Goal: Information Seeking & Learning: Learn about a topic

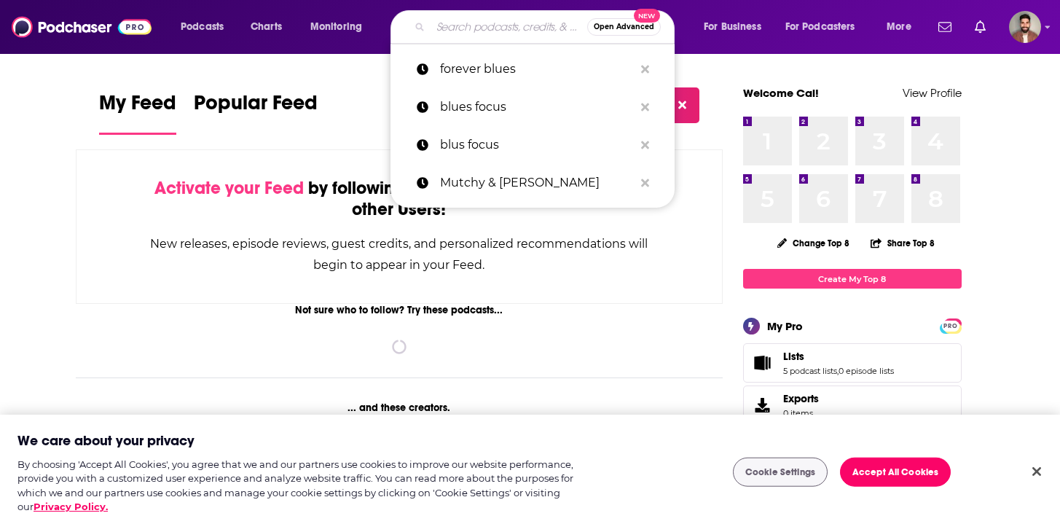
click at [458, 24] on input "Search podcasts, credits, & more..." at bounding box center [509, 26] width 157 height 23
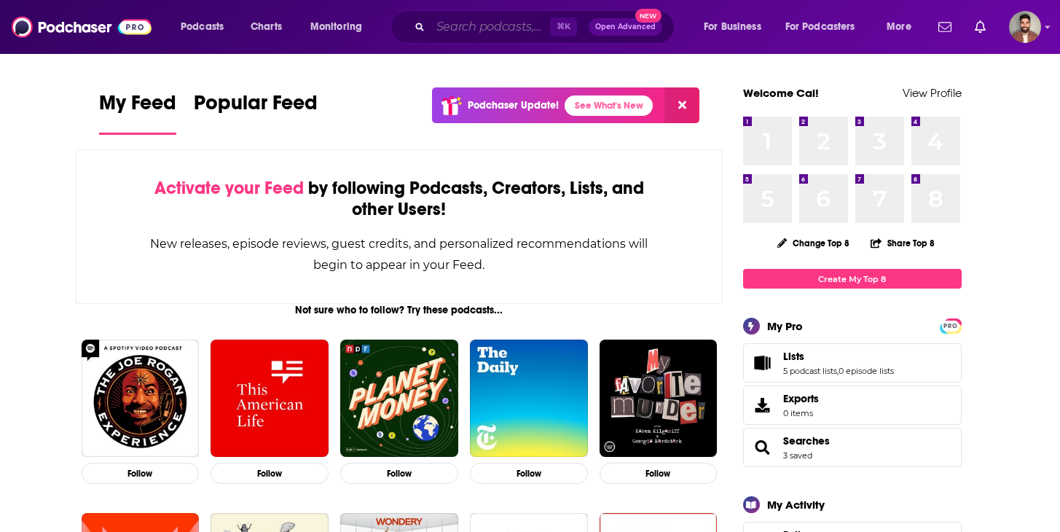
click at [458, 24] on input "Search podcasts, credits, & more..." at bounding box center [490, 26] width 119 height 23
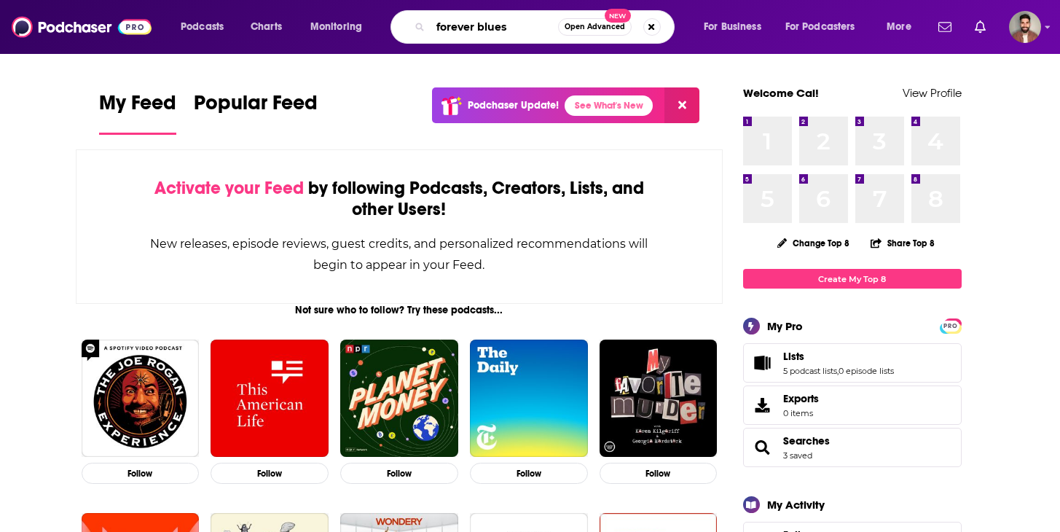
type input "forever blues"
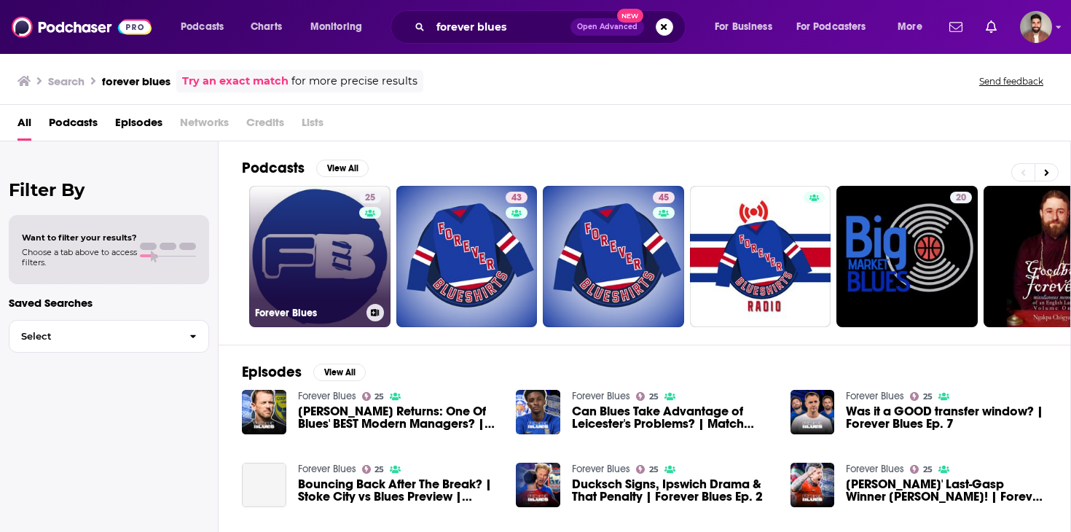
click at [312, 232] on link "25 Forever Blues" at bounding box center [319, 256] width 141 height 141
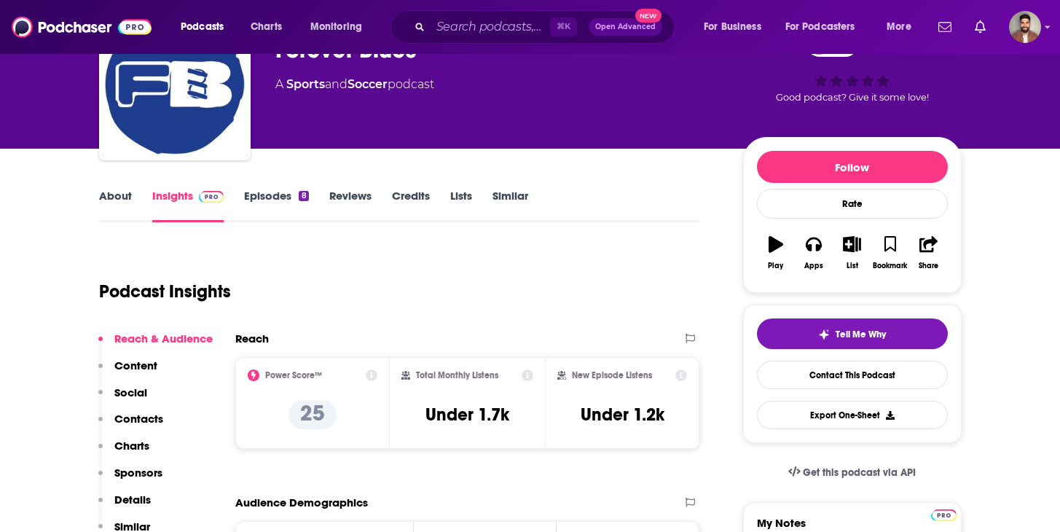
scroll to position [91, 0]
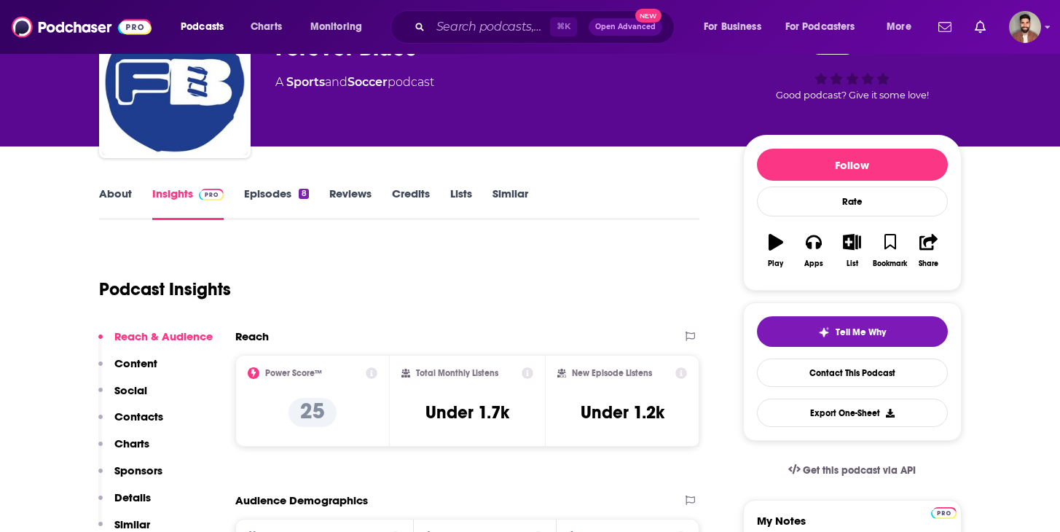
click at [297, 199] on link "Episodes 8" at bounding box center [276, 204] width 64 height 34
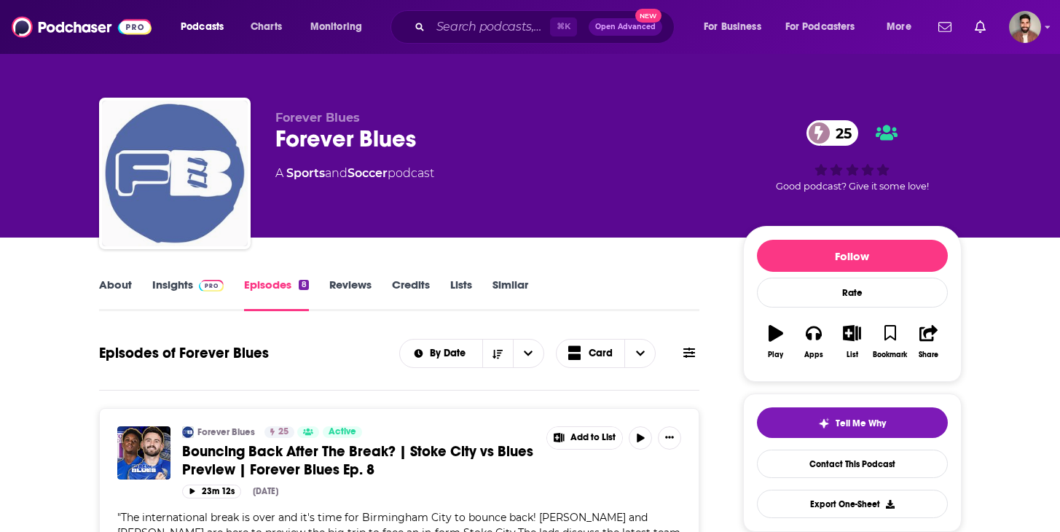
click at [179, 195] on img "Forever Blues" at bounding box center [175, 174] width 146 height 146
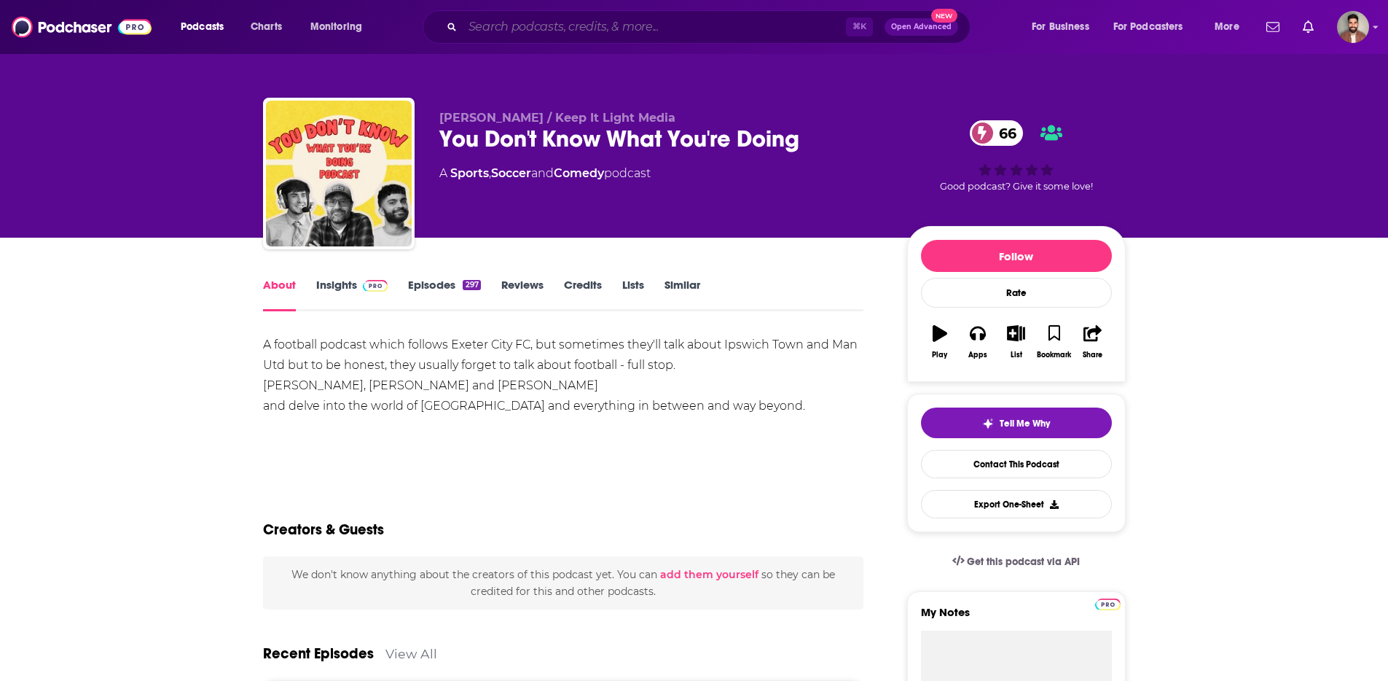
click at [527, 37] on input "Search podcasts, credits, & more..." at bounding box center [654, 26] width 383 height 23
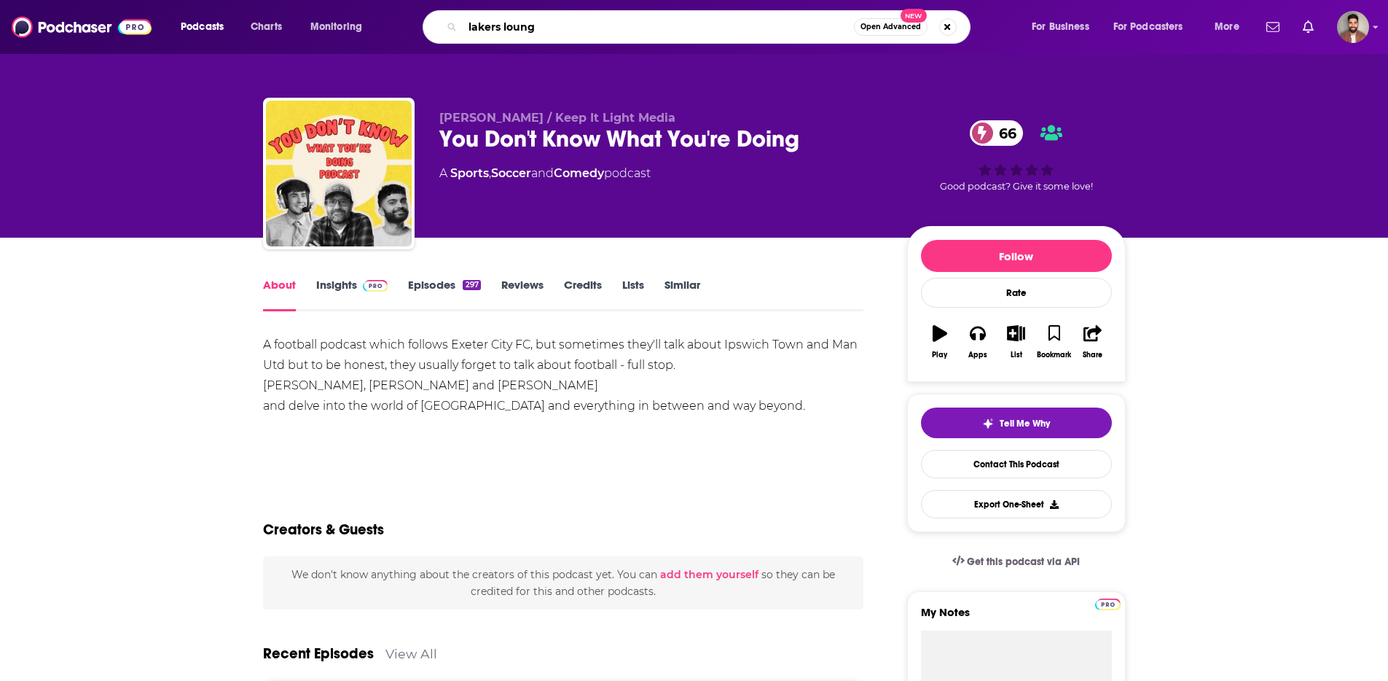
type input "lakers lounge"
click at [784, 22] on input "lakers lounge" at bounding box center [658, 26] width 391 height 23
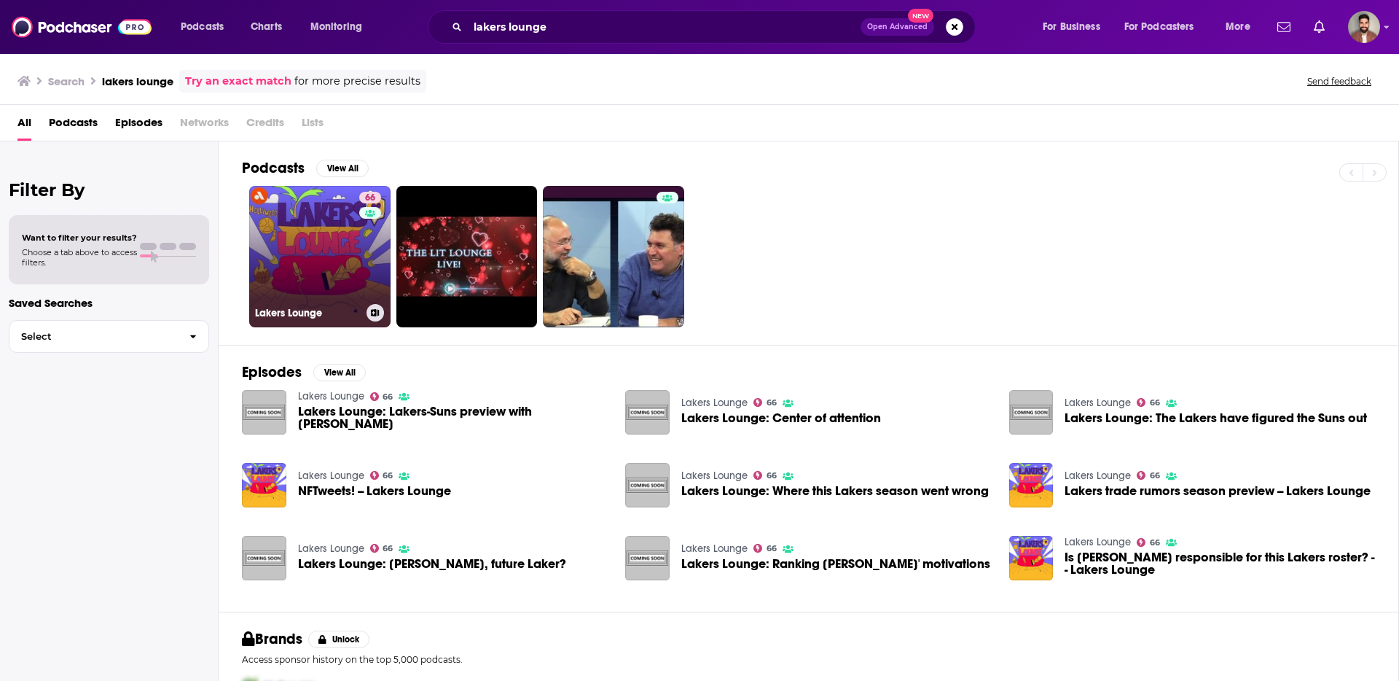
click at [317, 244] on link "66 Lakers Lounge" at bounding box center [319, 256] width 141 height 141
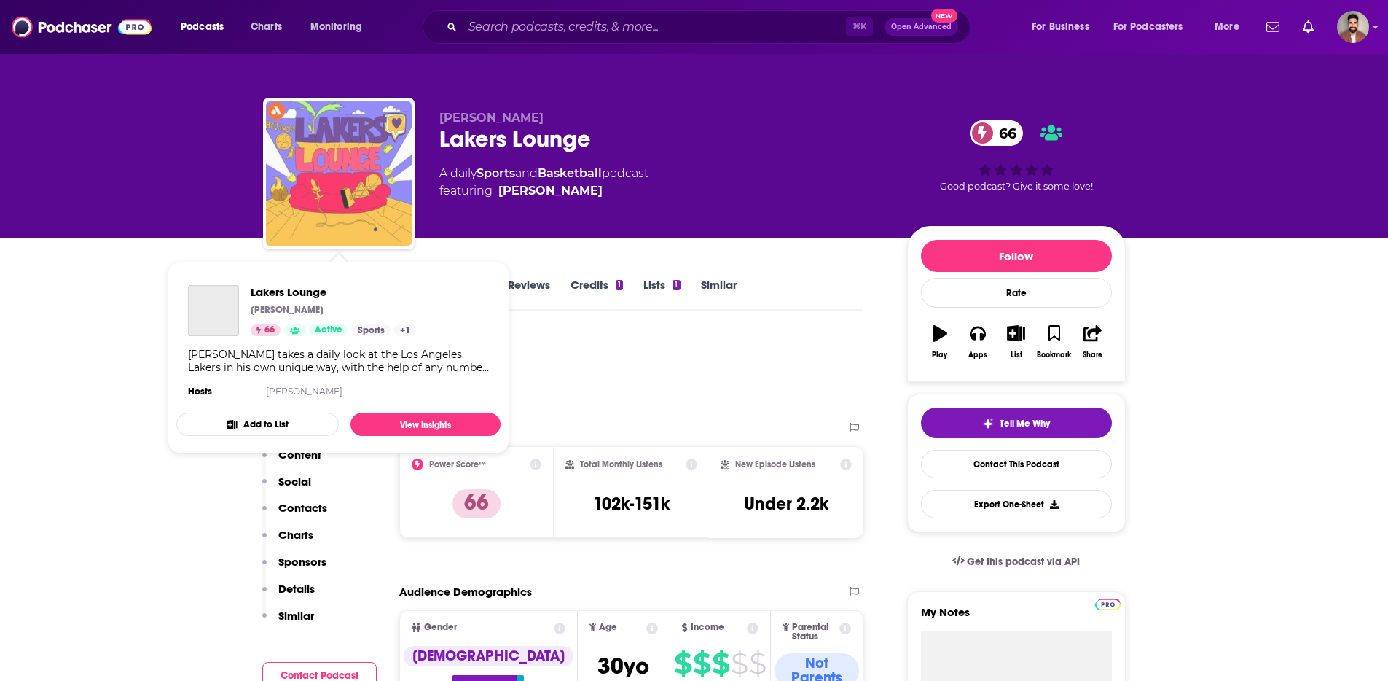
click at [299, 140] on img "Lakers Lounge" at bounding box center [339, 174] width 146 height 146
click at [325, 117] on img "Lakers Lounge" at bounding box center [339, 174] width 146 height 146
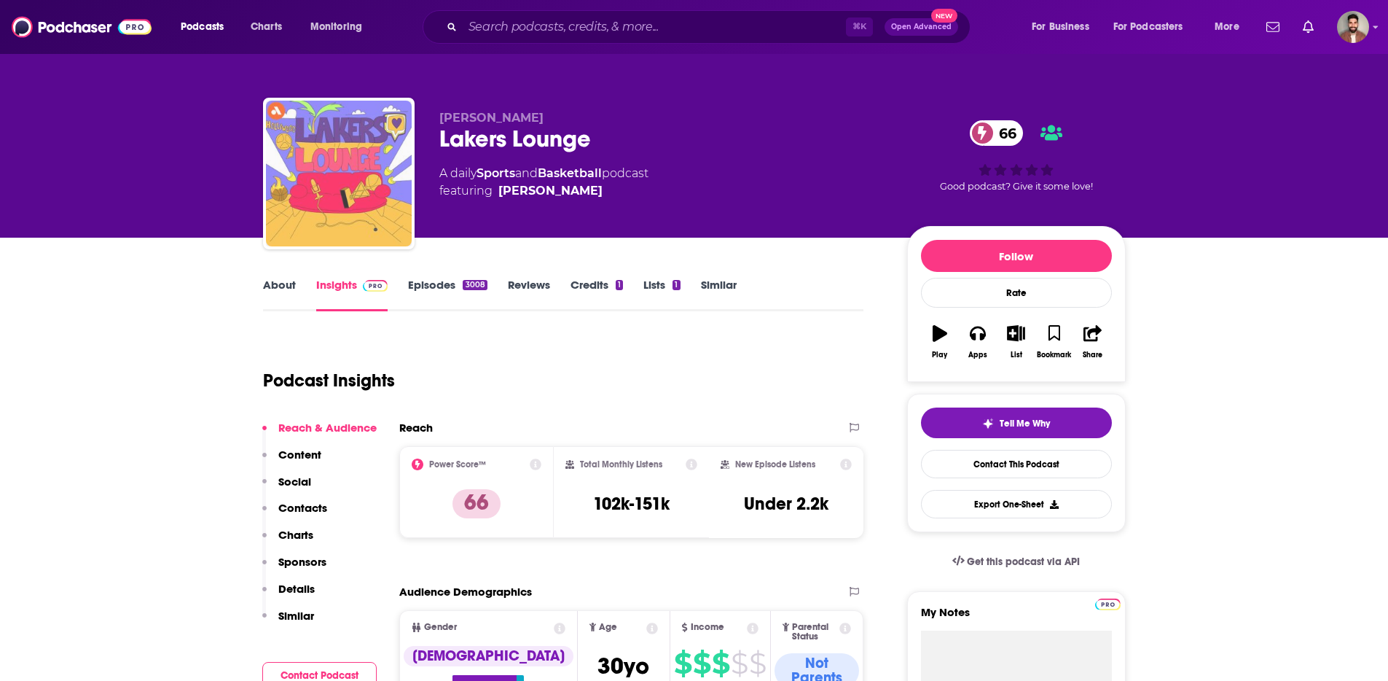
click at [345, 172] on img "Lakers Lounge" at bounding box center [339, 174] width 146 height 146
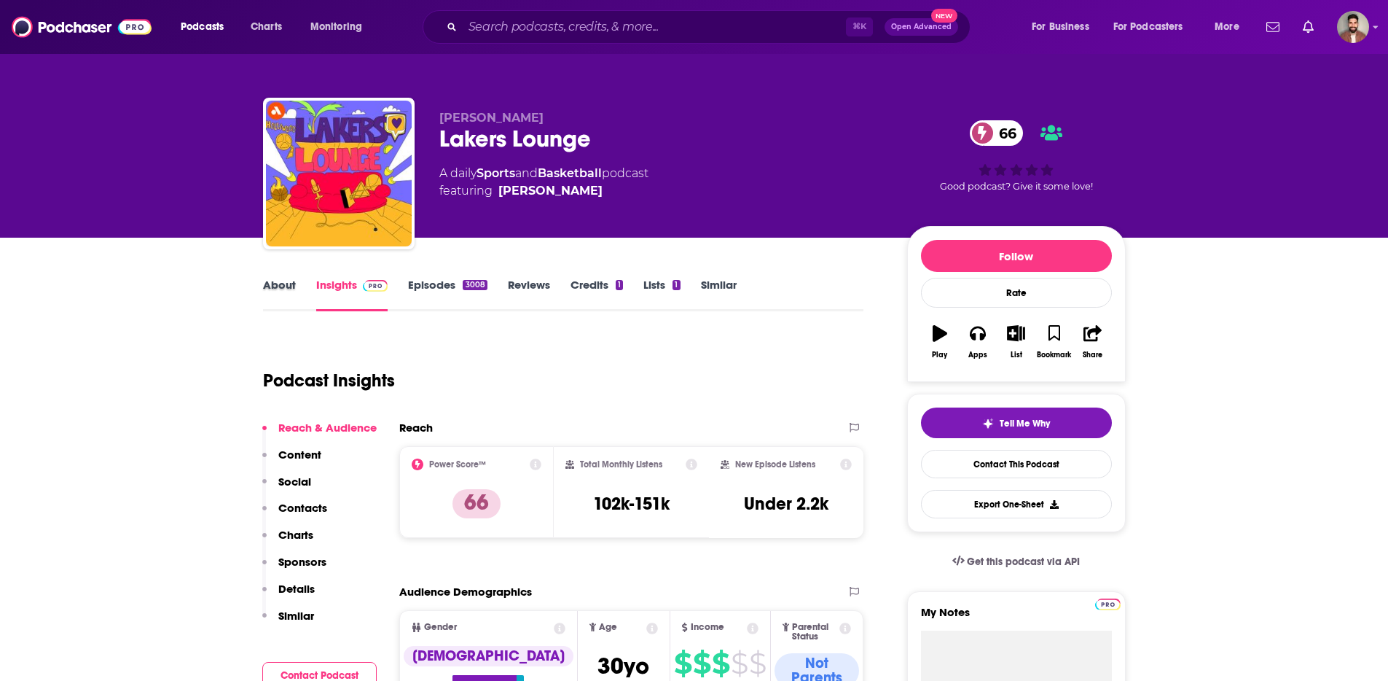
click at [304, 289] on div "About" at bounding box center [289, 295] width 53 height 34
click at [291, 288] on link "About" at bounding box center [279, 295] width 33 height 34
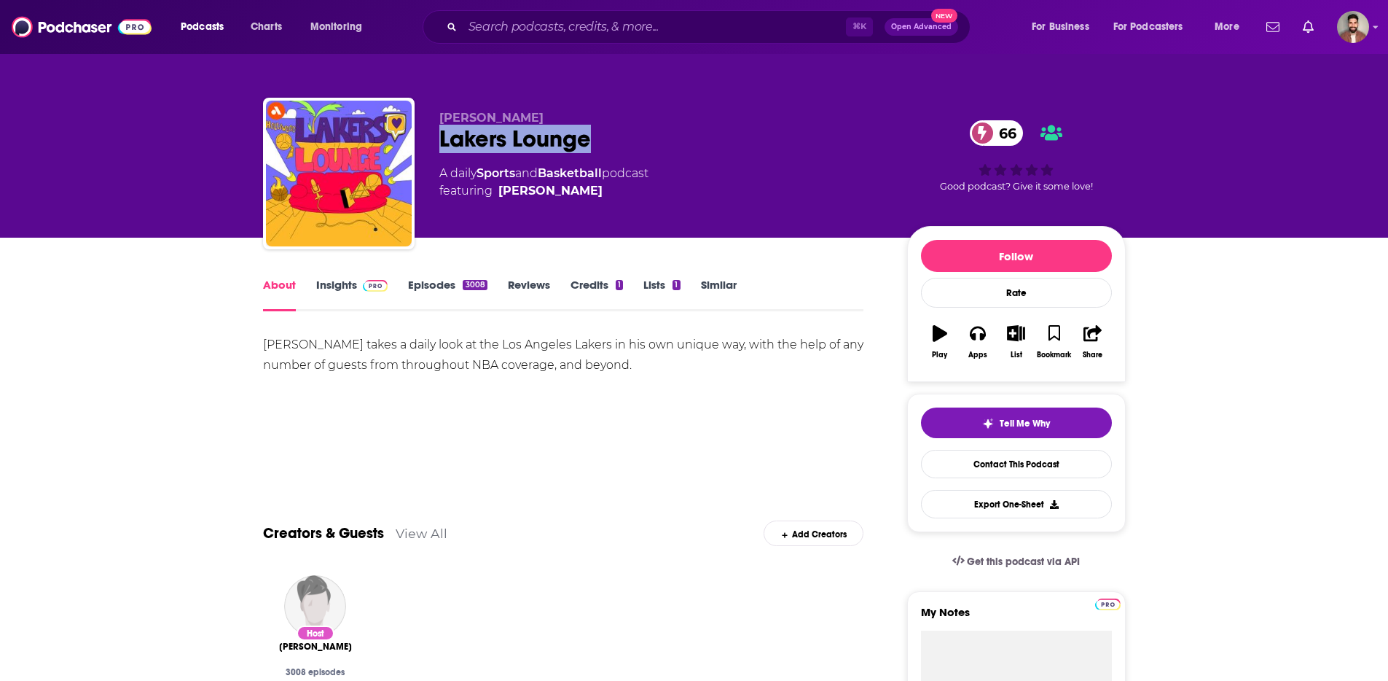
drag, startPoint x: 611, startPoint y: 138, endPoint x: 436, endPoint y: 132, distance: 175.7
click at [436, 132] on div "Anthony Irwin Lakers Lounge 66 A daily Sports and Basketball podcast featuring …" at bounding box center [694, 176] width 863 height 157
copy h1 "Lakers Lounge"
click at [523, 30] on input "Search podcasts, credits, & more..." at bounding box center [654, 26] width 383 height 23
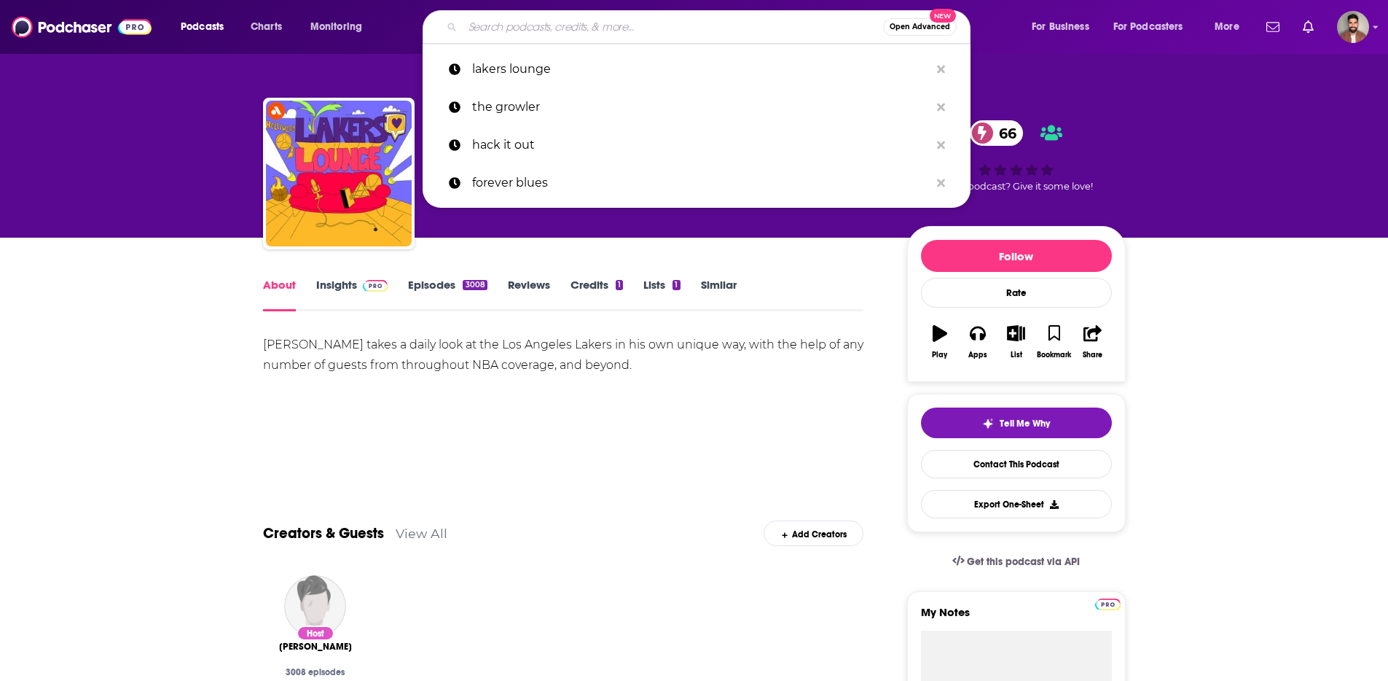
click at [232, 25] on icon "open menu" at bounding box center [233, 27] width 6 height 4
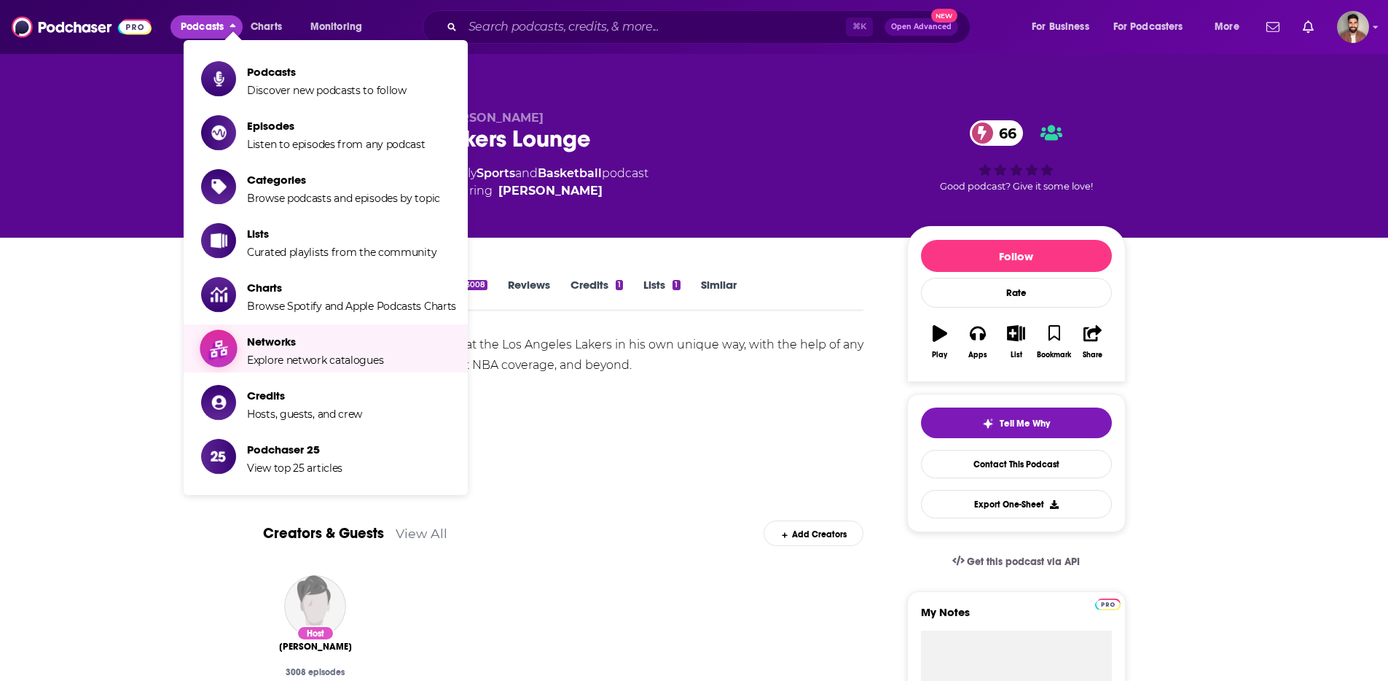
click at [239, 361] on link "Networks Explore network catalogues" at bounding box center [328, 348] width 255 height 36
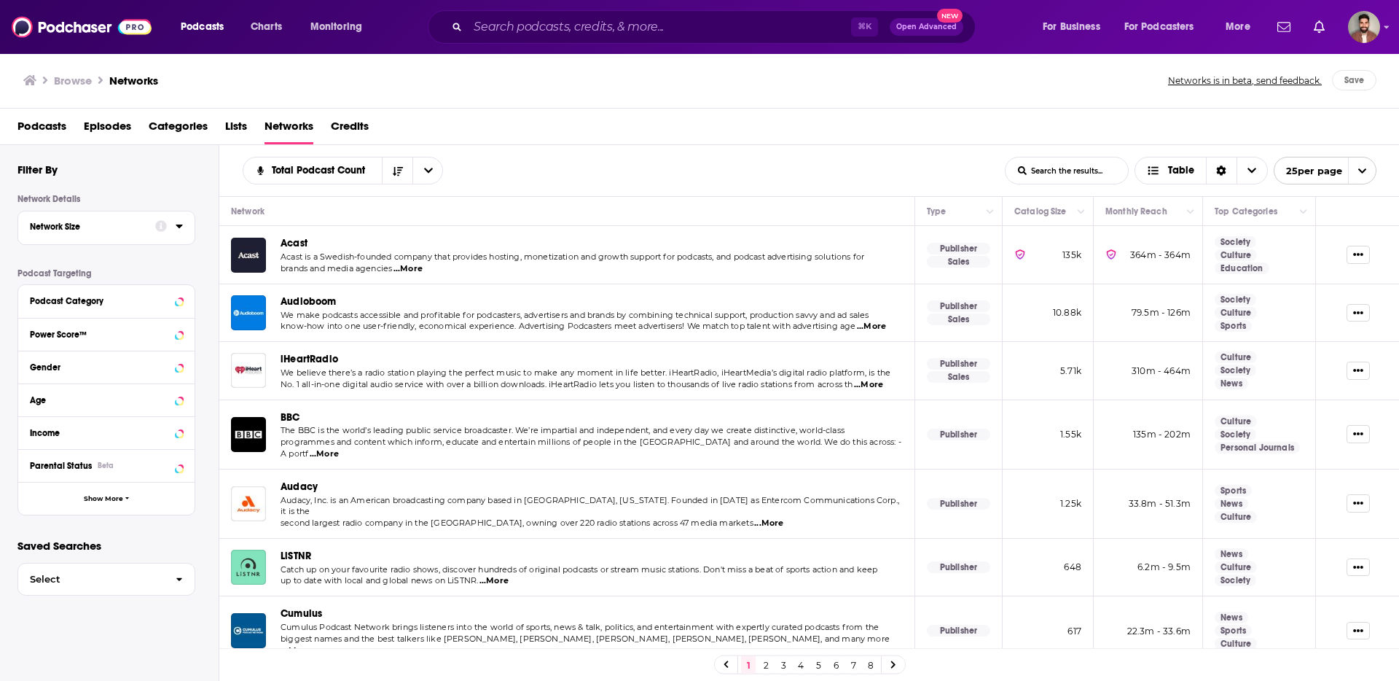
click at [128, 226] on div "Network Size" at bounding box center [88, 226] width 116 height 10
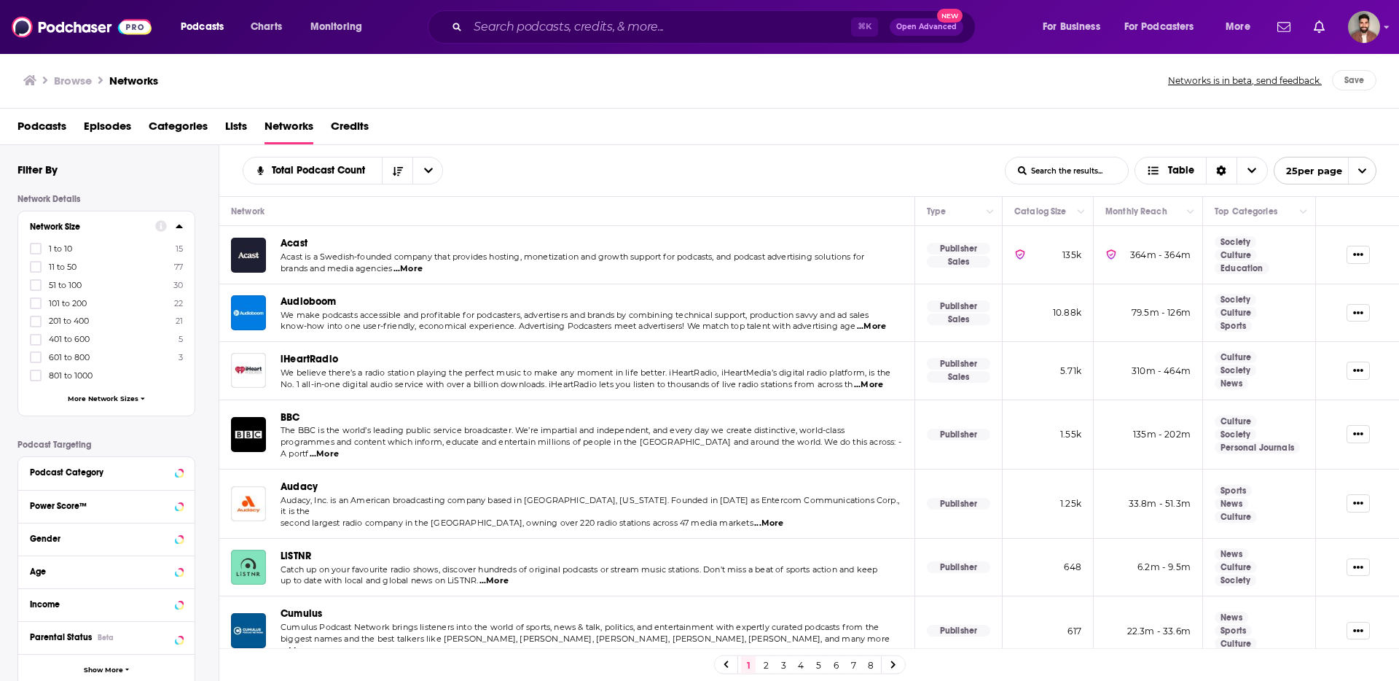
click at [128, 226] on div "Network Size" at bounding box center [88, 226] width 116 height 10
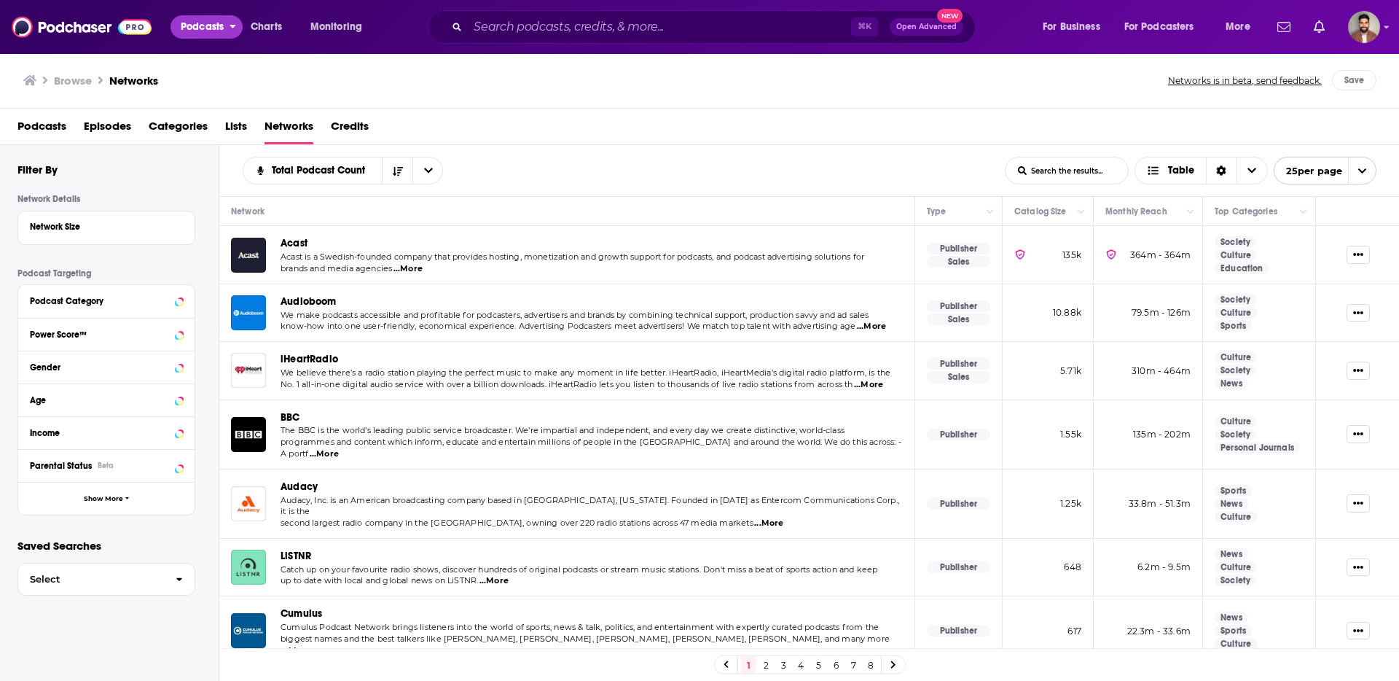
click at [205, 26] on span "Podcasts" at bounding box center [202, 27] width 43 height 20
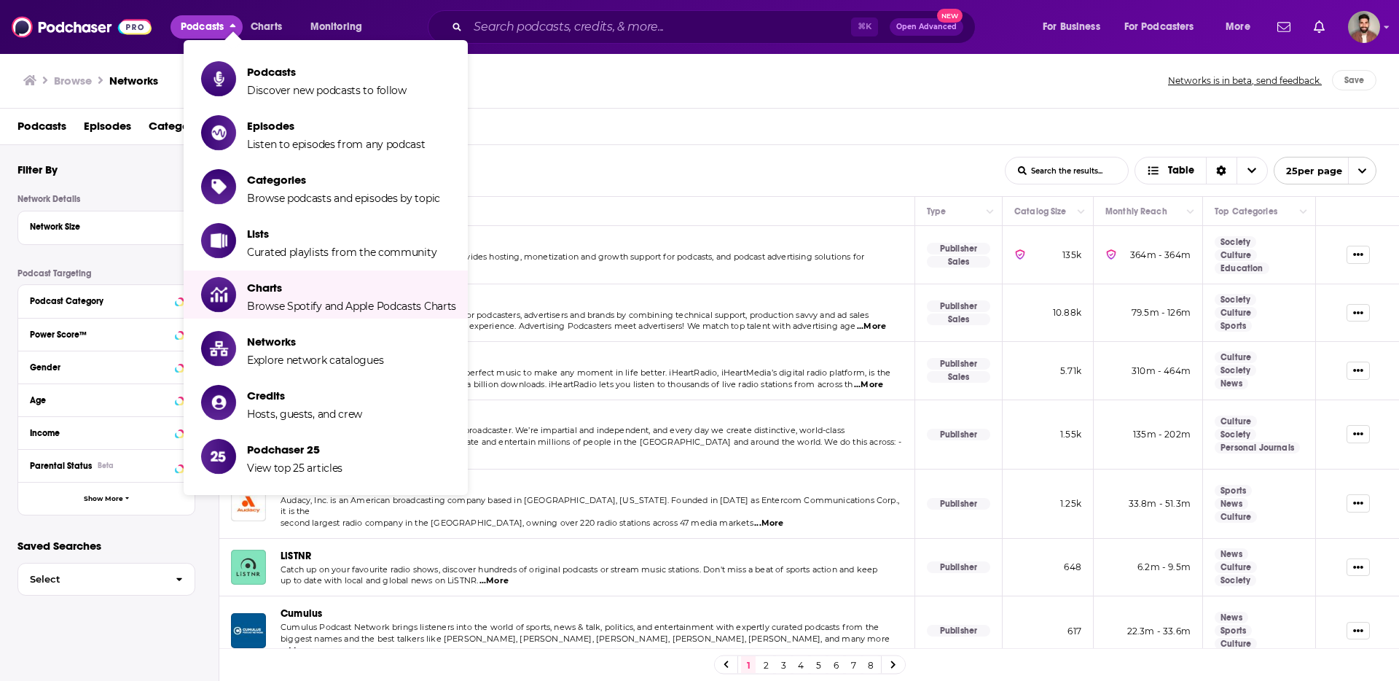
click at [633, 157] on div "Total Podcast Count List Search Input Search the results... Table" at bounding box center [624, 171] width 762 height 28
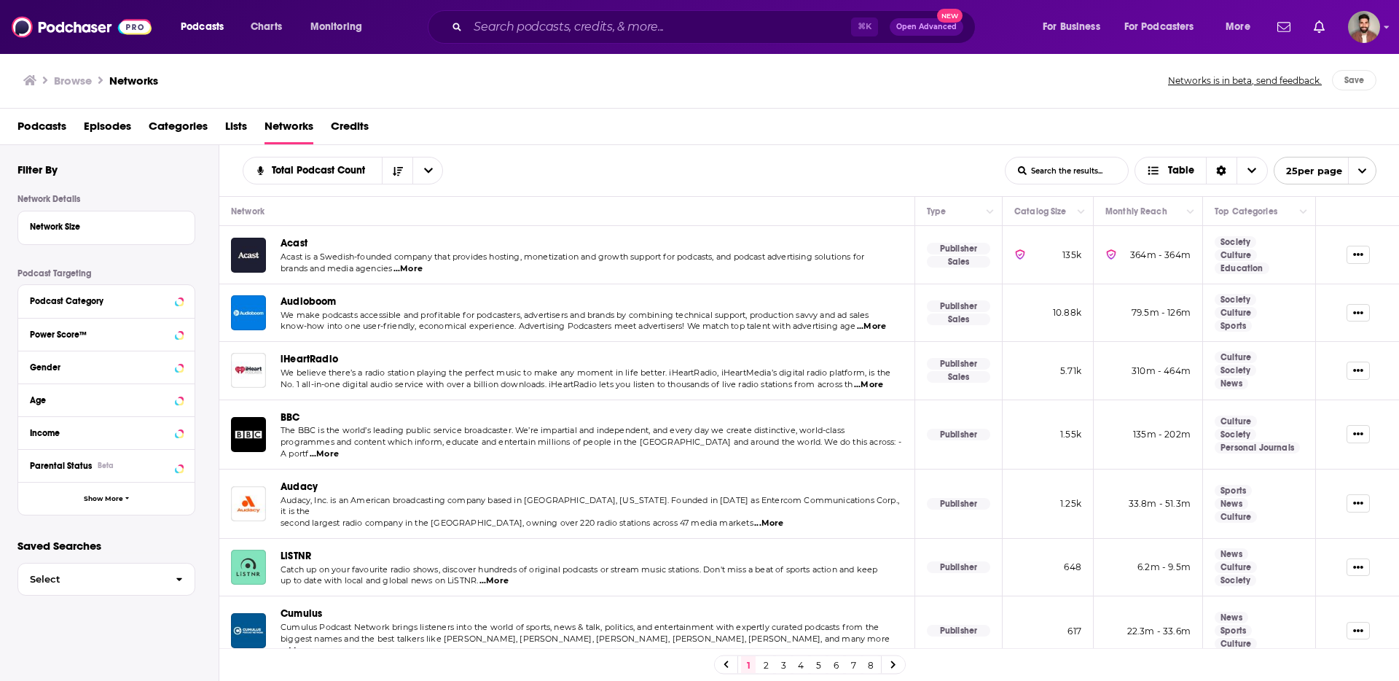
click at [754, 517] on span "...More" at bounding box center [768, 523] width 29 height 12
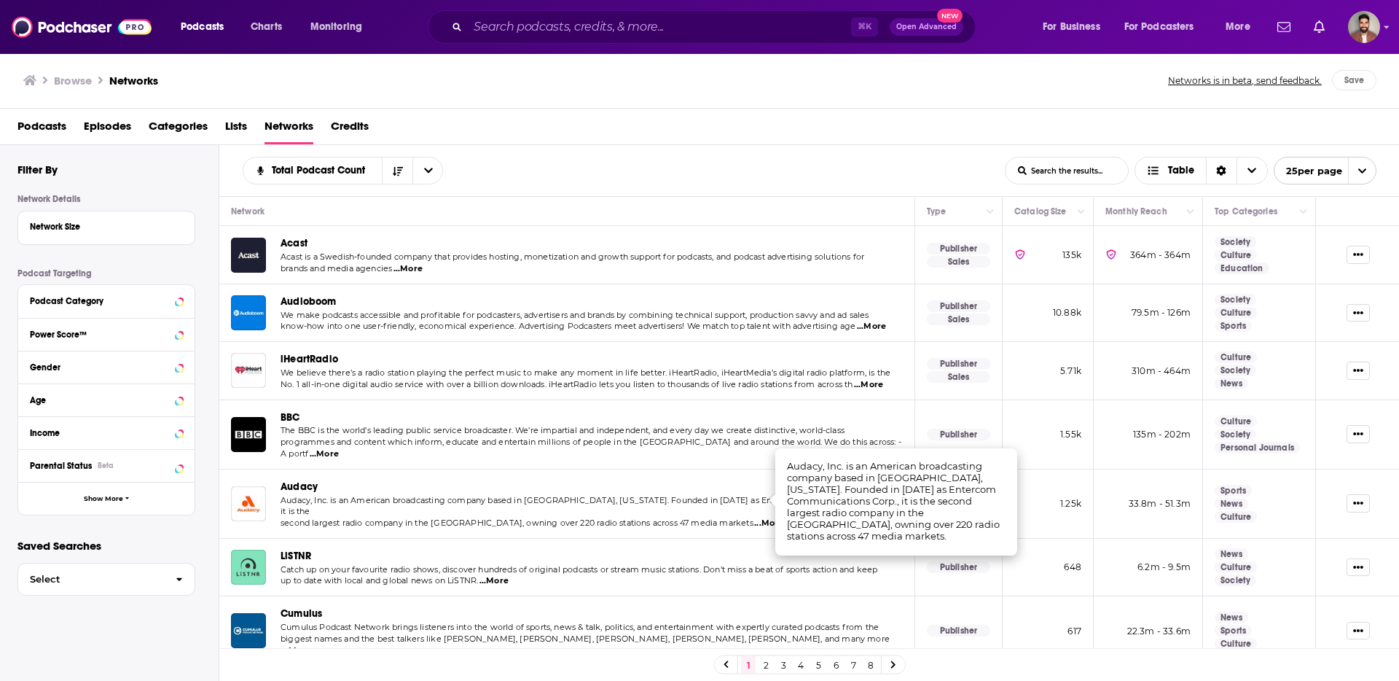
click at [300, 480] on span "Audacy" at bounding box center [299, 486] width 37 height 12
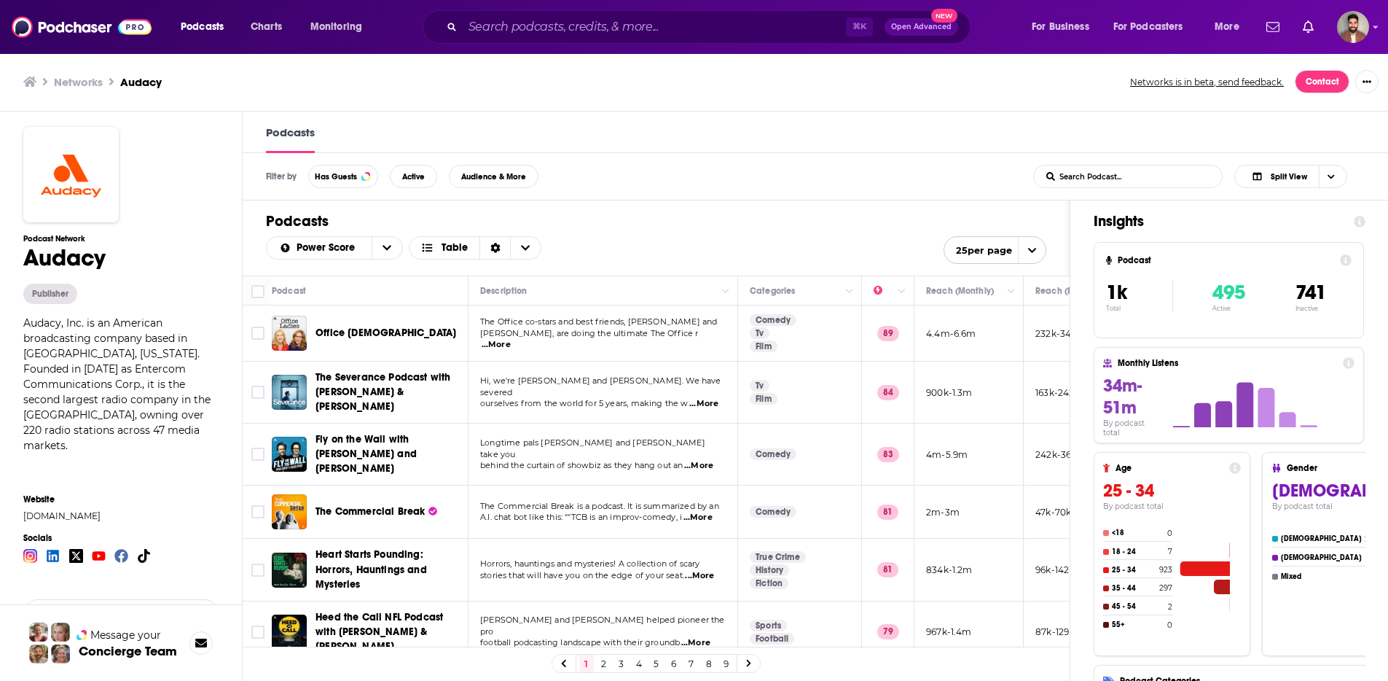
click at [511, 339] on span "...More" at bounding box center [496, 345] width 29 height 12
click at [688, 238] on div "Power Score Table 25 per page" at bounding box center [656, 250] width 780 height 28
click at [750, 657] on link at bounding box center [748, 662] width 23 height 17
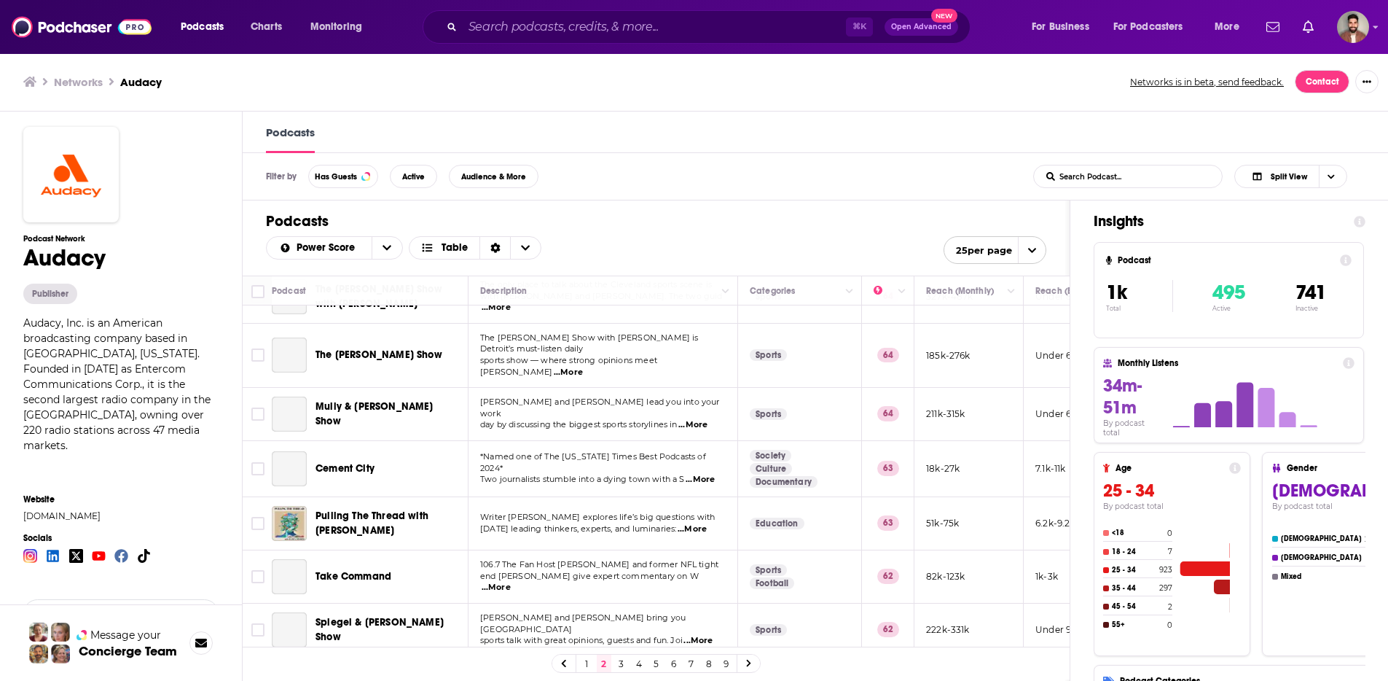
scroll to position [1017, 0]
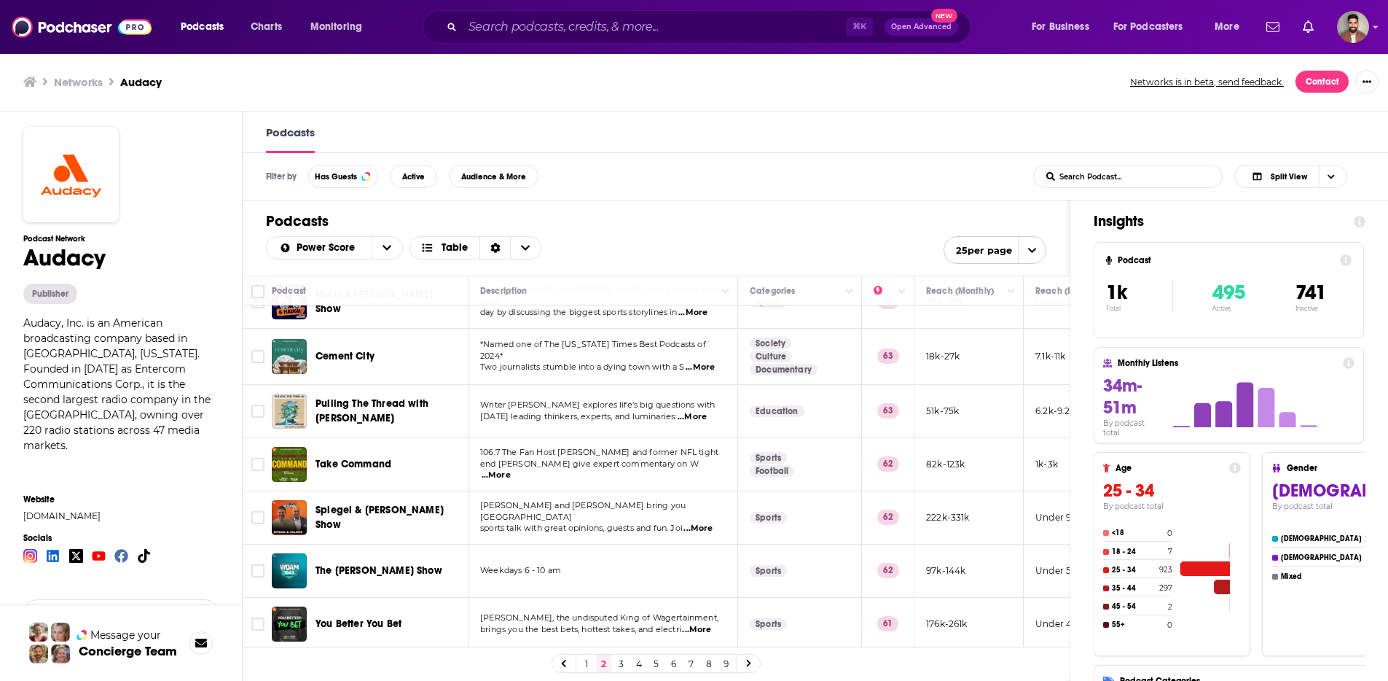
click at [621, 660] on link "3" at bounding box center [621, 662] width 15 height 17
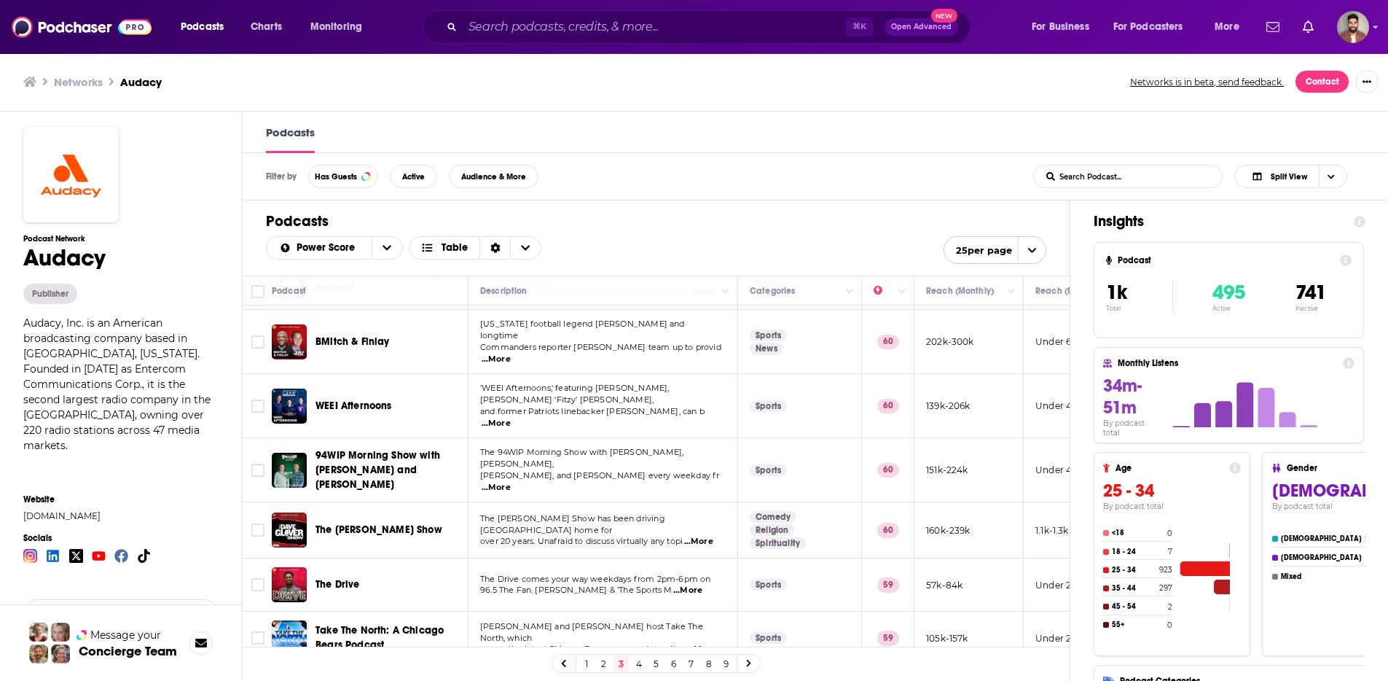
scroll to position [1008, 0]
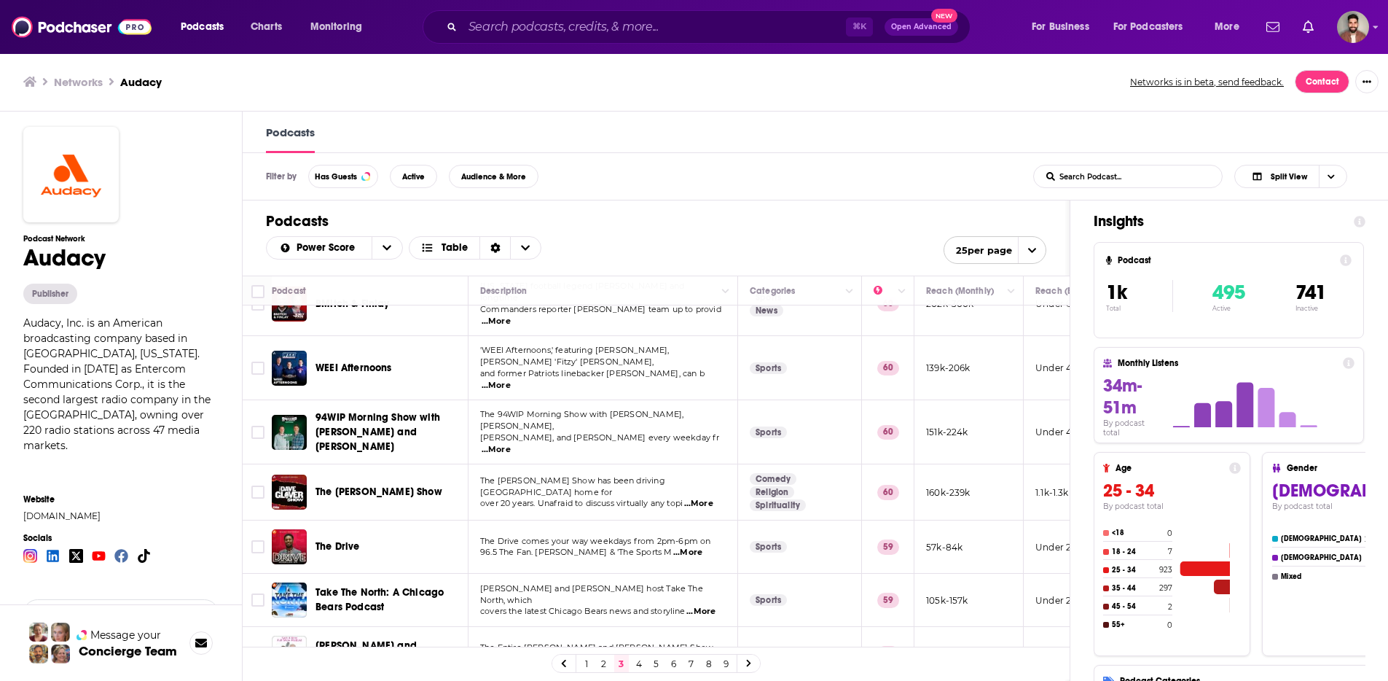
click at [646, 662] on link "4" at bounding box center [639, 662] width 15 height 17
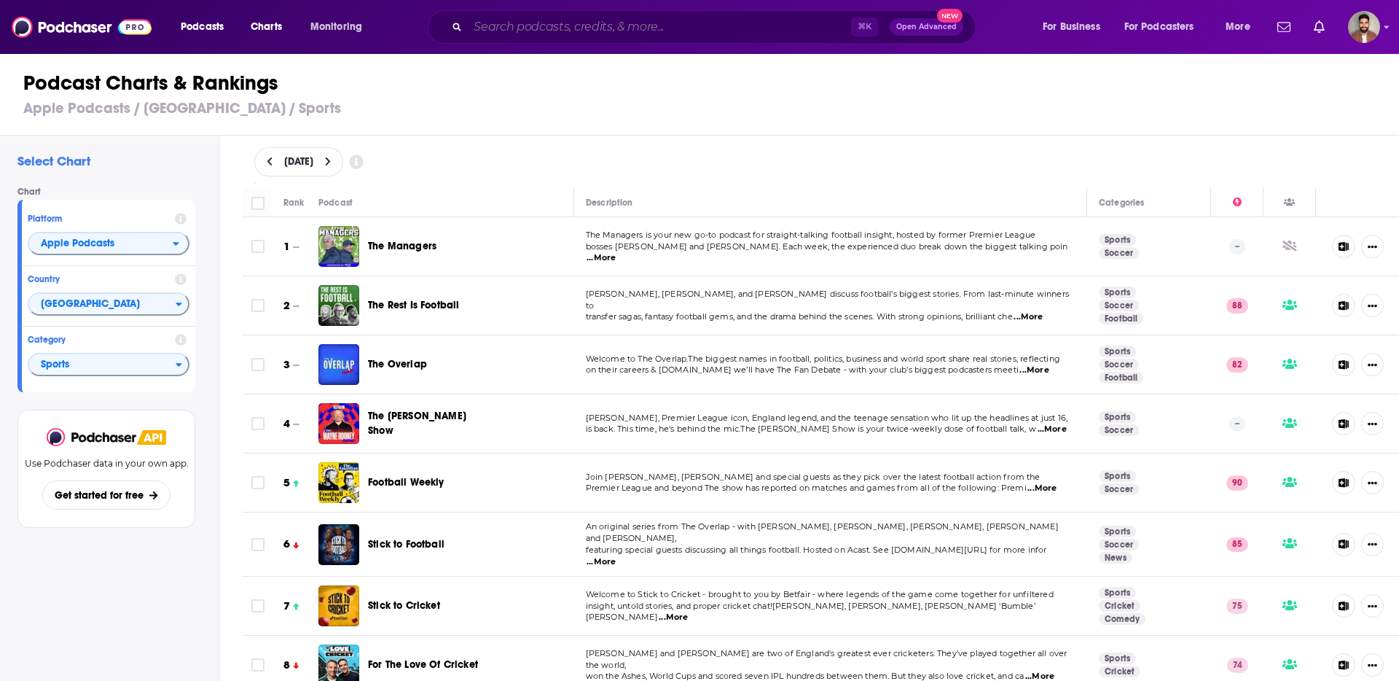
click at [509, 27] on input "Search podcasts, credits, & more..." at bounding box center [659, 26] width 383 height 23
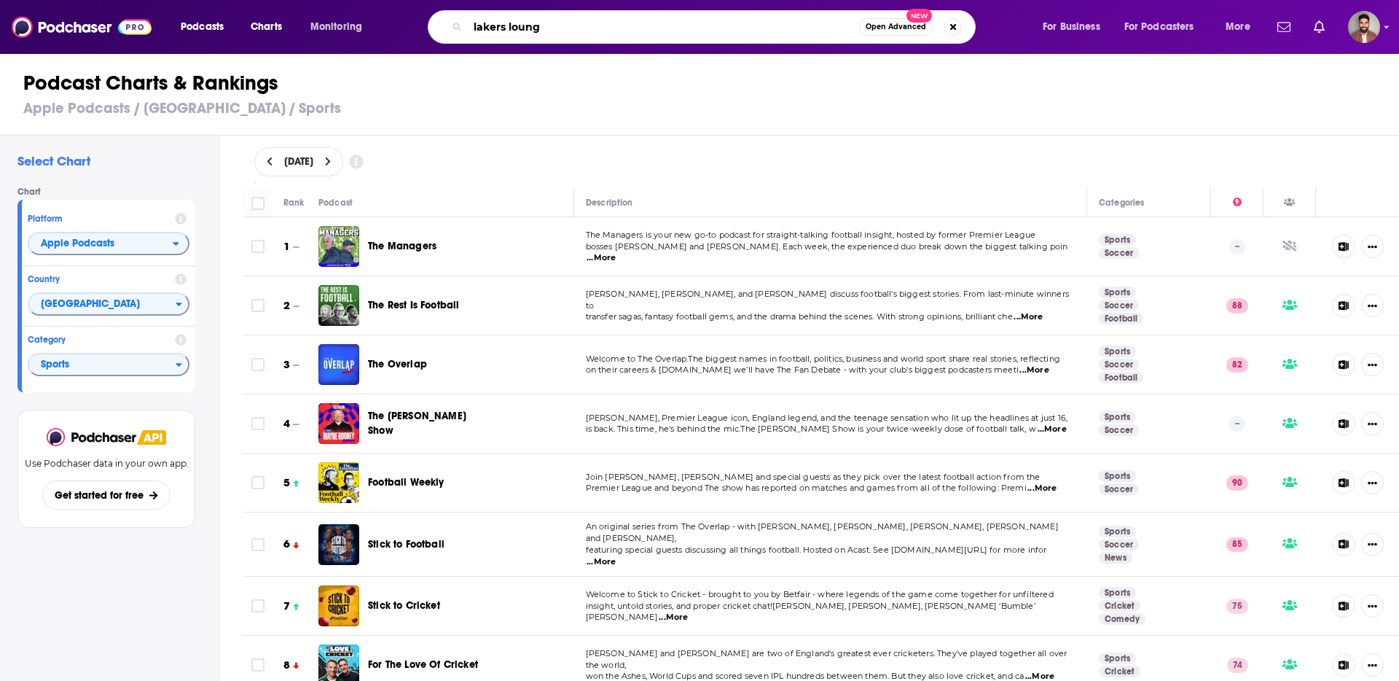
type input "lakers lounge"
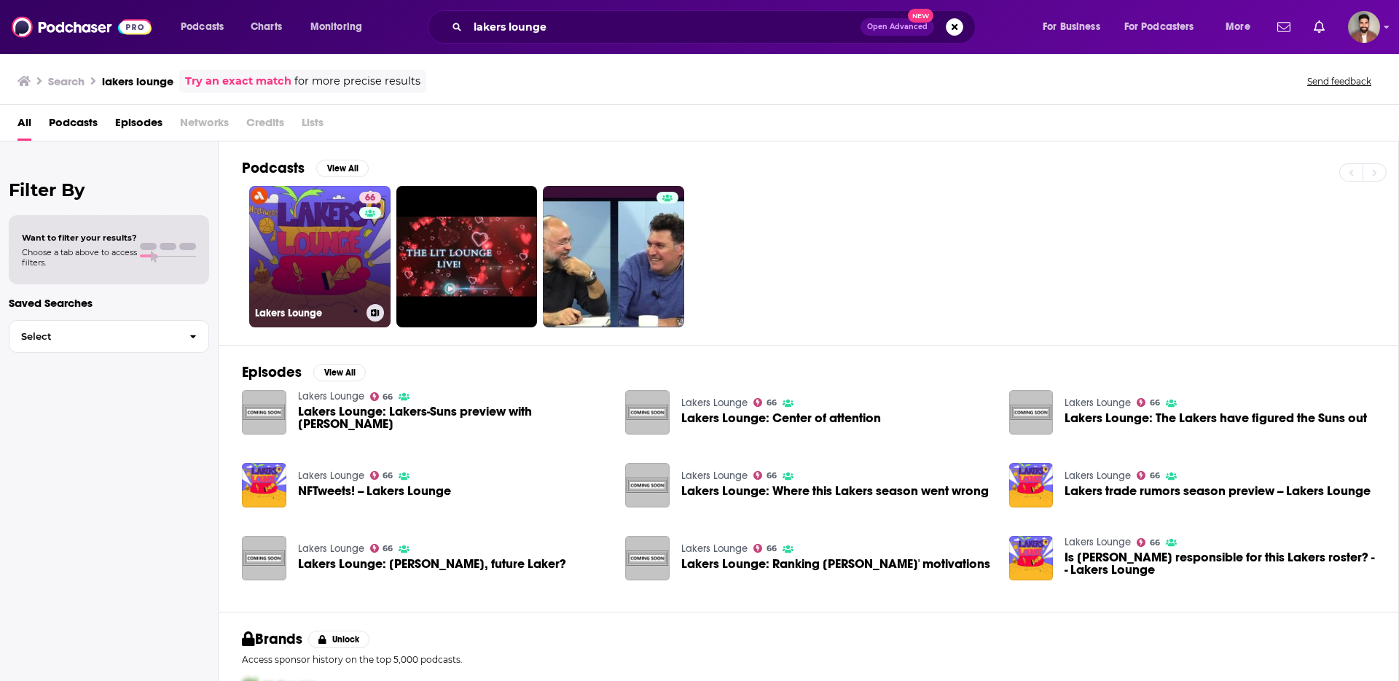
click at [301, 235] on link "66 Lakers Lounge" at bounding box center [319, 256] width 141 height 141
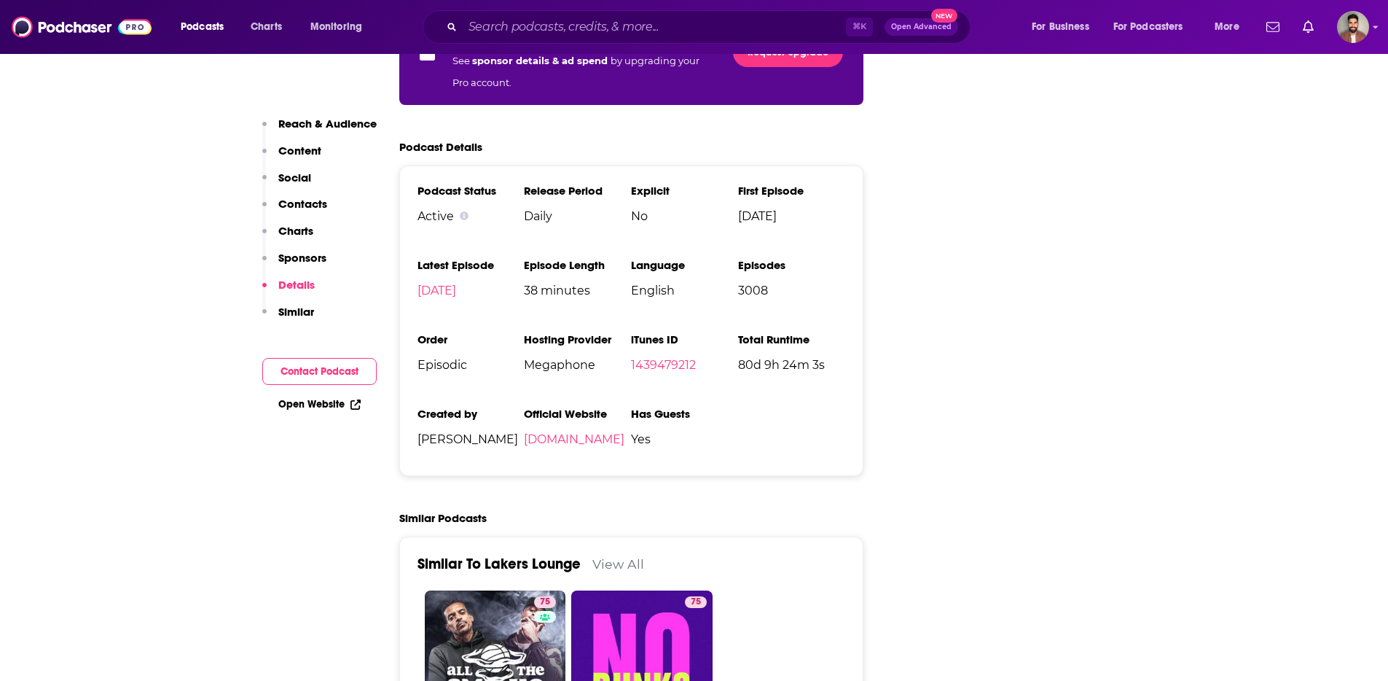
scroll to position [2404, 0]
